Goal: Information Seeking & Learning: Learn about a topic

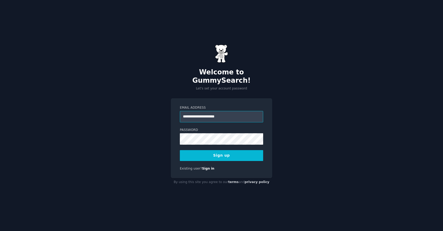
type input "**********"
click at [219, 151] on button "Sign up" at bounding box center [221, 155] width 83 height 11
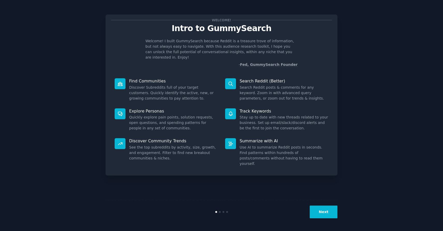
click at [322, 214] on button "Next" at bounding box center [324, 211] width 28 height 13
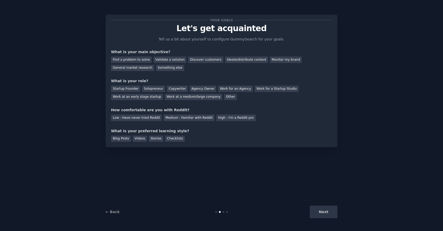
click at [326, 212] on div "Next" at bounding box center [298, 211] width 77 height 13
click at [322, 213] on div "Next" at bounding box center [298, 211] width 77 height 13
click at [141, 61] on div "Find a problem to solve" at bounding box center [131, 59] width 41 height 6
click at [170, 57] on div "Validate a solution" at bounding box center [170, 59] width 33 height 6
click at [133, 57] on div "Find a problem to solve" at bounding box center [131, 59] width 41 height 6
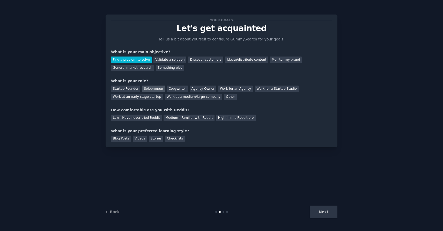
click at [153, 91] on div "Solopreneur" at bounding box center [153, 88] width 23 height 6
click at [147, 120] on div "Low - Have never tried Reddit" at bounding box center [136, 117] width 51 height 6
click at [141, 139] on div "Videos" at bounding box center [140, 138] width 14 height 6
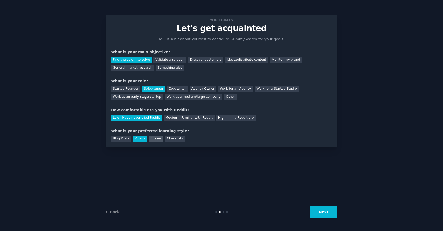
click at [154, 139] on div "Stories" at bounding box center [156, 138] width 15 height 6
click at [138, 139] on div "Videos" at bounding box center [140, 138] width 14 height 6
click at [324, 216] on button "Next" at bounding box center [324, 211] width 28 height 13
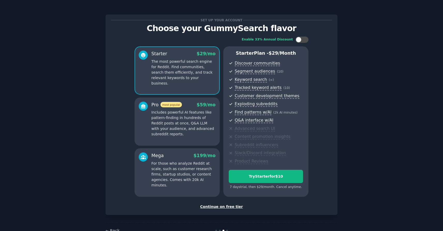
click at [232, 206] on div "Continue on free tier" at bounding box center [221, 206] width 221 height 5
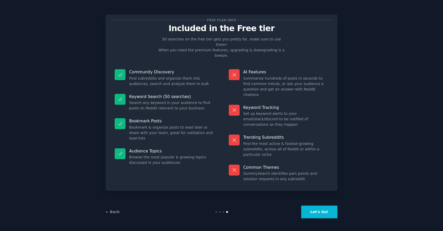
click at [323, 210] on button "Let's Go!" at bounding box center [319, 211] width 36 height 13
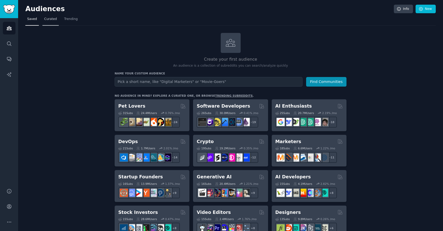
click at [47, 20] on span "Curated" at bounding box center [50, 19] width 13 height 5
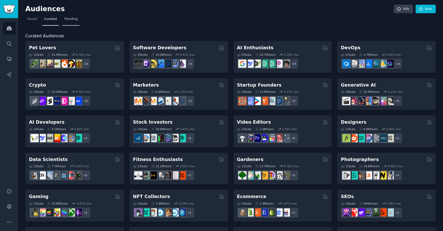
click at [76, 21] on span "Trending" at bounding box center [70, 19] width 13 height 5
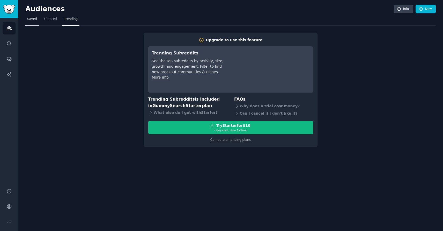
click at [27, 19] on span "Saved" at bounding box center [32, 19] width 10 height 5
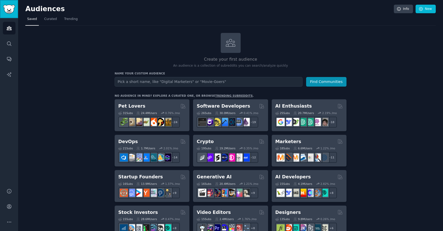
click at [9, 9] on img "Sidebar" at bounding box center [9, 9] width 12 height 9
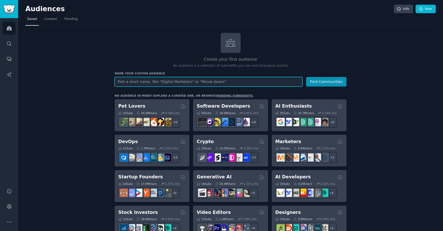
click at [234, 82] on input "text" at bounding box center [209, 82] width 188 height 10
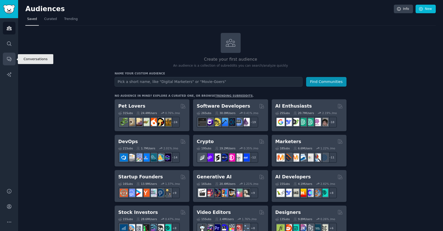
click at [11, 57] on icon "Sidebar" at bounding box center [8, 58] width 5 height 5
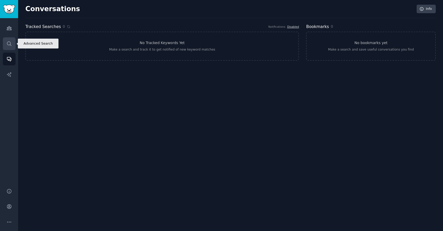
click at [12, 42] on link "Search" at bounding box center [9, 43] width 13 height 13
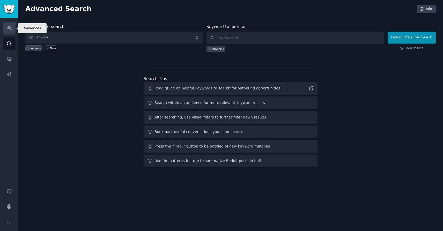
click at [8, 28] on icon "Sidebar" at bounding box center [9, 28] width 5 height 4
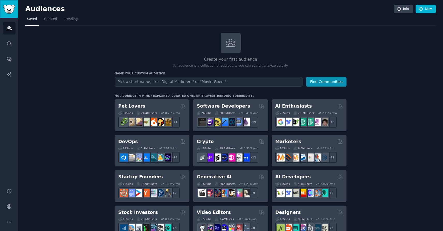
click at [11, 13] on img "Sidebar" at bounding box center [9, 9] width 12 height 9
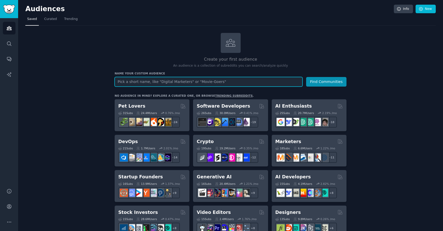
click at [158, 83] on input "text" at bounding box center [209, 82] width 188 height 10
type input "startup ideas"
click at [306, 77] on button "Find Communities" at bounding box center [326, 82] width 40 height 10
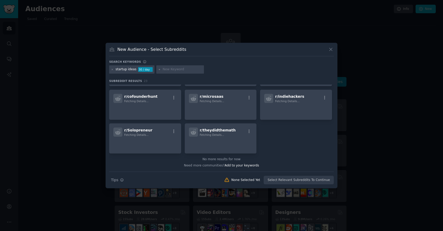
scroll to position [244, 0]
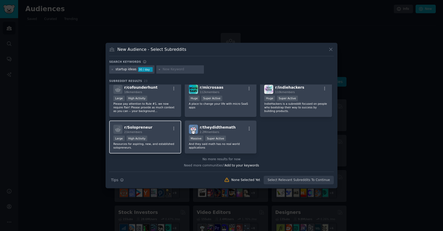
click at [160, 128] on div "r/ Solopreneur 21k members" at bounding box center [145, 129] width 64 height 9
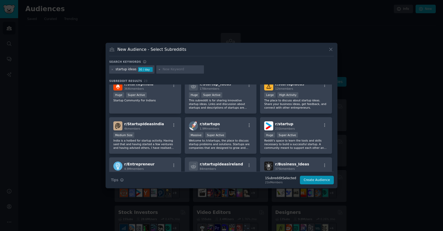
scroll to position [0, 0]
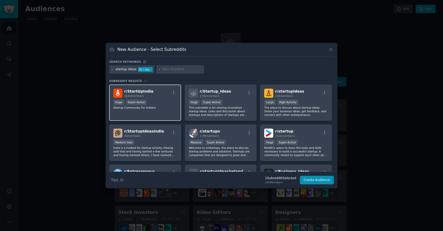
click at [151, 98] on div "r/ StartUpIndia 364k members Huge Super Active Startup Community For [DEMOGRAPH…" at bounding box center [145, 102] width 72 height 37
click at [174, 92] on icon "button" at bounding box center [174, 92] width 1 height 4
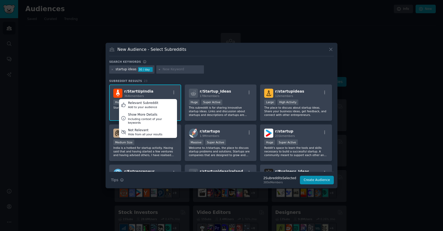
click at [155, 90] on div "r/ StartUpIndia 364k members Relevant Subreddit Add to your audience Show More …" at bounding box center [145, 93] width 64 height 9
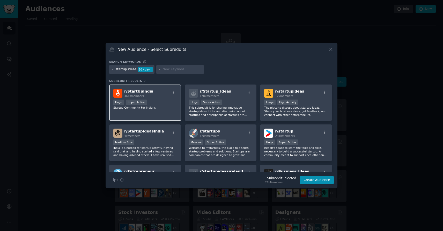
click at [150, 93] on div "r/ StartUpIndia 364k members" at bounding box center [145, 93] width 64 height 9
click at [330, 50] on icon at bounding box center [330, 49] width 5 height 5
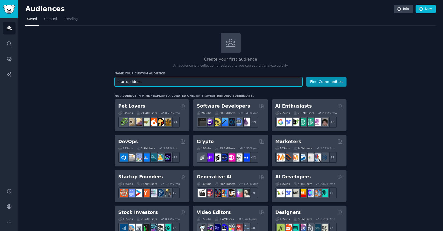
drag, startPoint x: 138, startPoint y: 82, endPoint x: 102, endPoint y: 82, distance: 35.7
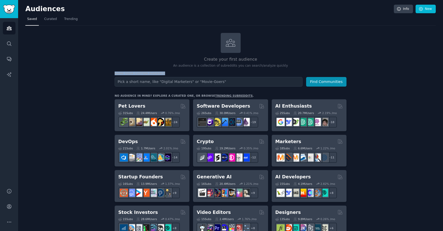
drag, startPoint x: 114, startPoint y: 74, endPoint x: 177, endPoint y: 72, distance: 62.5
click at [177, 72] on h3 "Name your custom audience" at bounding box center [231, 73] width 232 height 4
click at [182, 72] on h3 "Name your custom audience" at bounding box center [231, 73] width 232 height 4
drag, startPoint x: 135, startPoint y: 73, endPoint x: 178, endPoint y: 73, distance: 43.2
click at [178, 73] on h3 "Name your custom audience" at bounding box center [231, 73] width 232 height 4
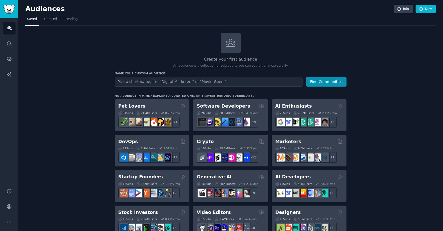
click at [181, 73] on h3 "Name your custom audience" at bounding box center [231, 73] width 232 height 4
drag, startPoint x: 208, startPoint y: 59, endPoint x: 281, endPoint y: 59, distance: 73.3
click at [280, 59] on h2 "Create your first audience" at bounding box center [231, 59] width 232 height 6
click at [406, 9] on link "Info" at bounding box center [403, 9] width 19 height 9
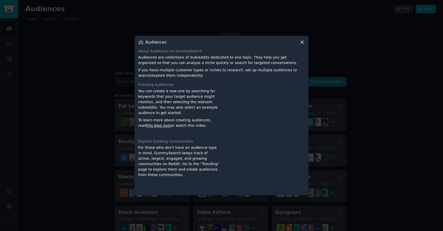
click at [304, 42] on icon at bounding box center [302, 41] width 5 height 5
